Goal: Task Accomplishment & Management: Manage account settings

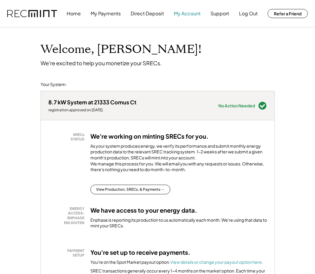
click at [185, 12] on button "My Account" at bounding box center [187, 14] width 27 height 12
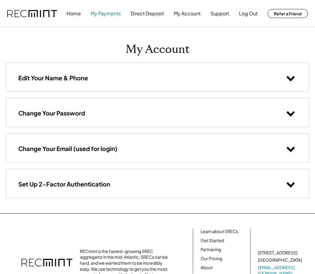
click at [105, 14] on button "My Payments" at bounding box center [106, 14] width 30 height 12
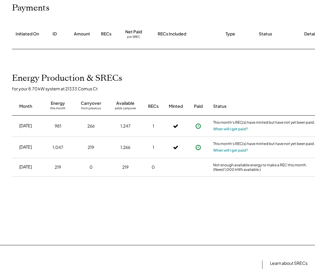
scroll to position [90, 0]
